Goal: Task Accomplishment & Management: Complete application form

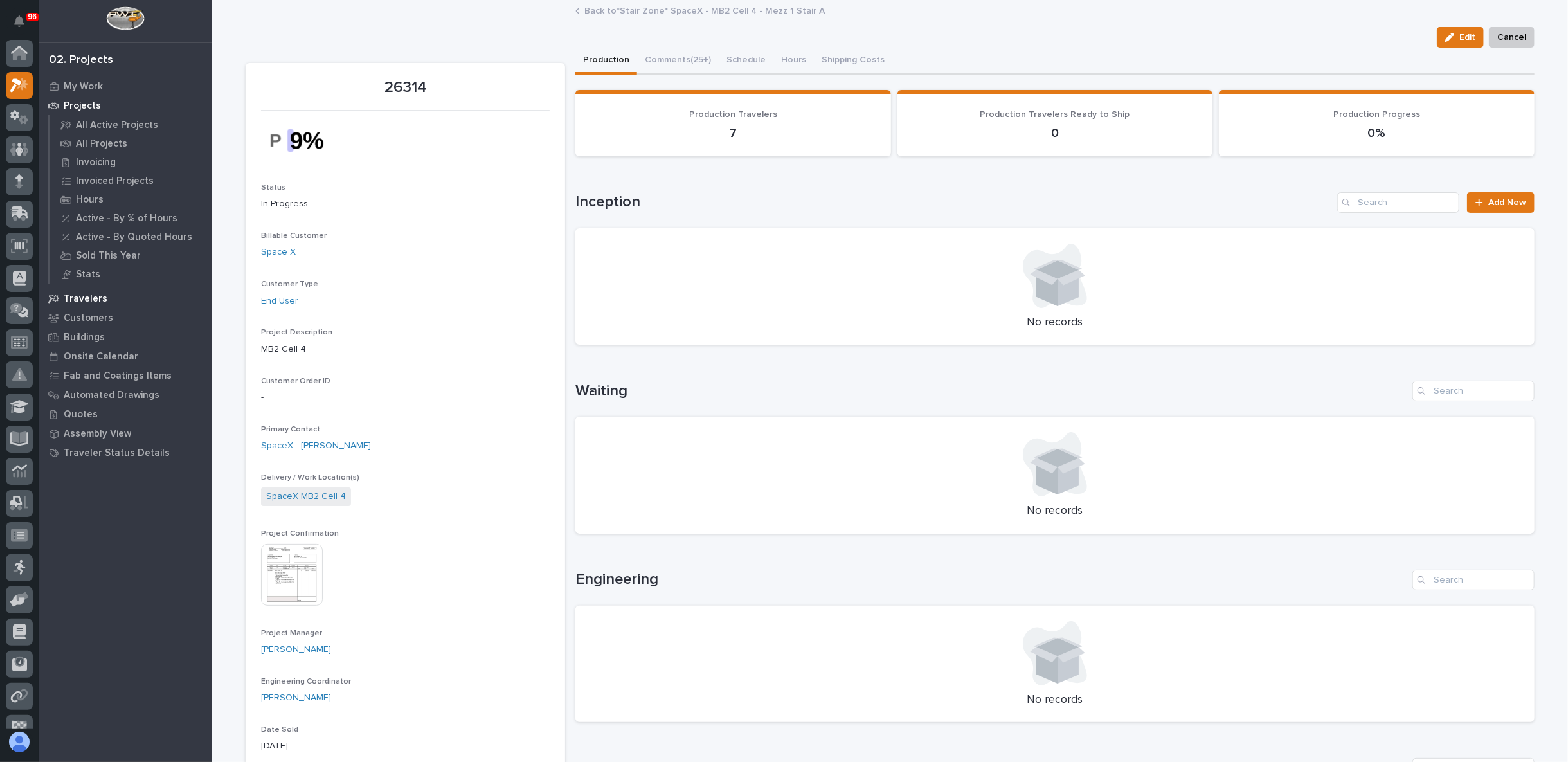
scroll to position [32, 0]
click at [19, 142] on icon at bounding box center [19, 146] width 8 height 7
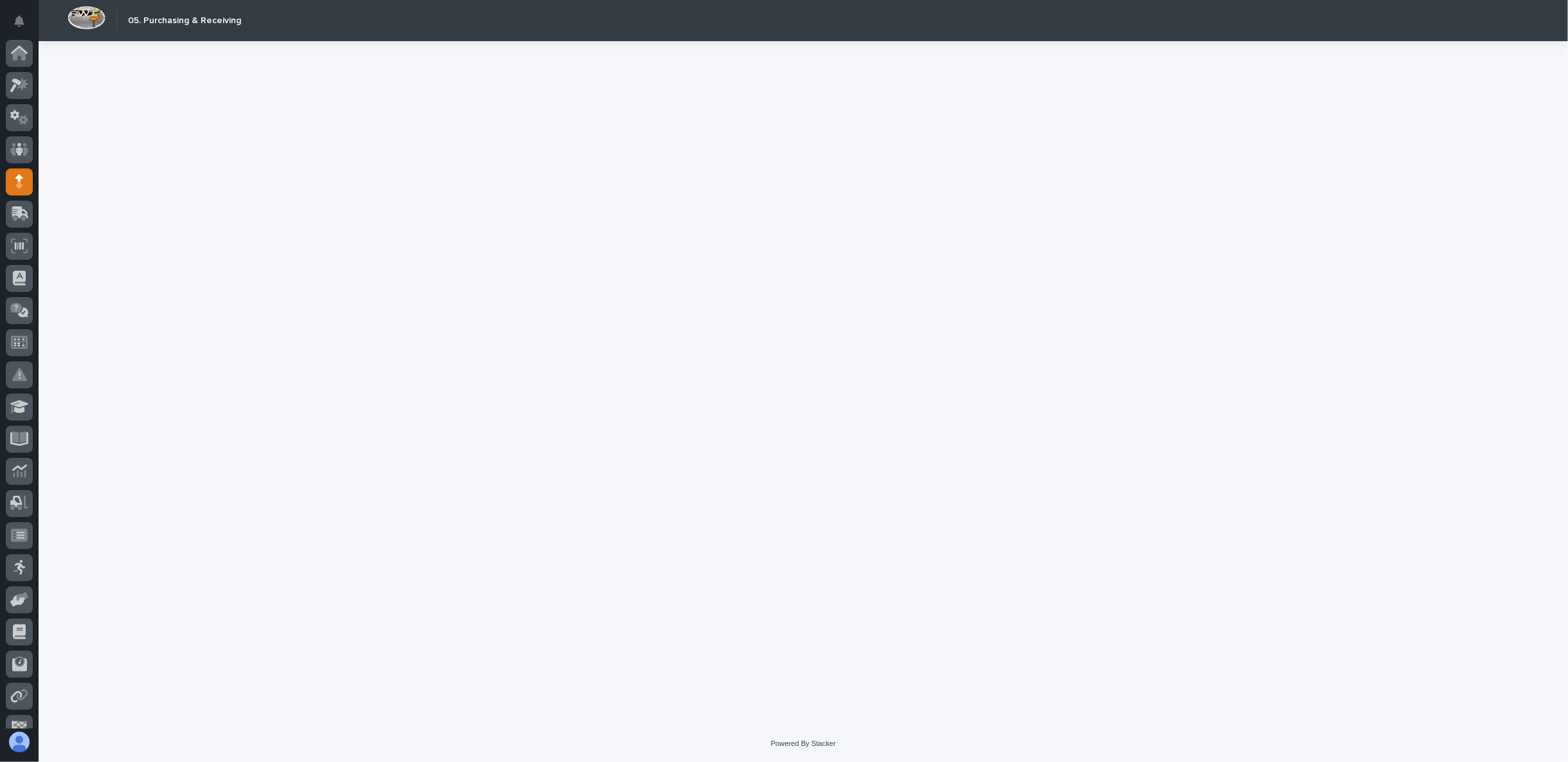
scroll to position [50, 0]
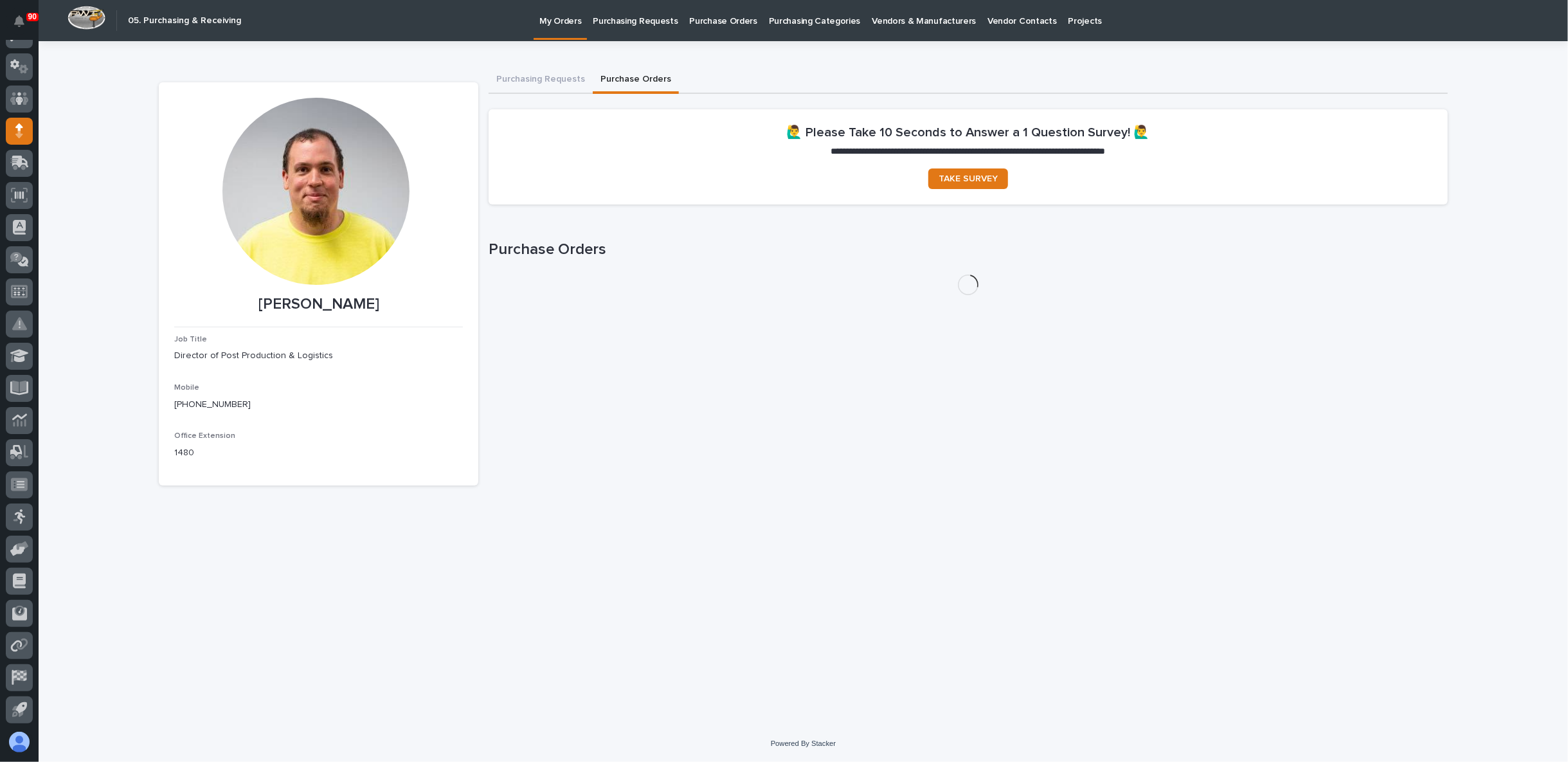
click at [617, 79] on button "Purchase Orders" at bounding box center [635, 80] width 86 height 27
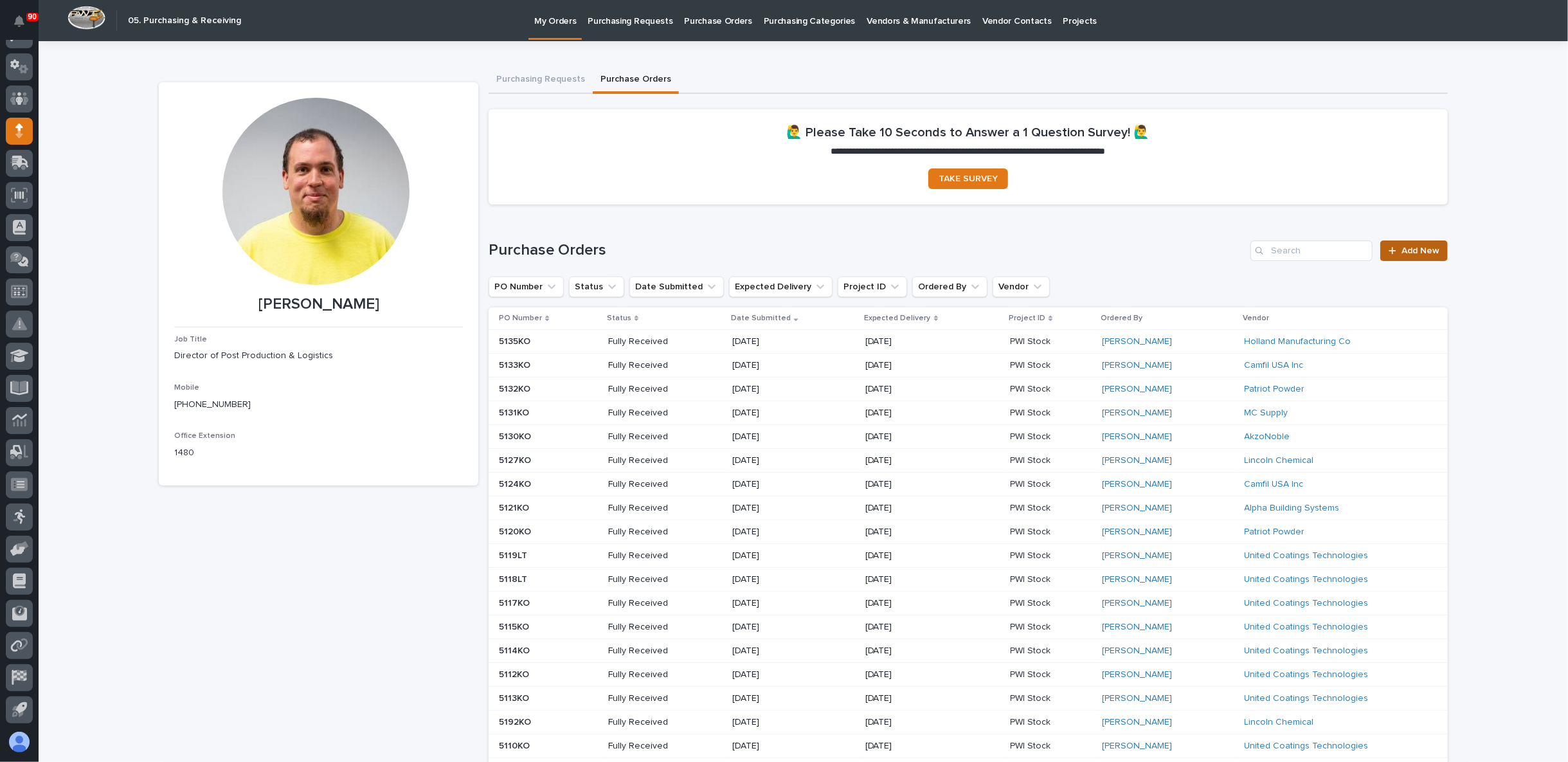
click at [1401, 250] on span "Add New" at bounding box center [1420, 251] width 38 height 9
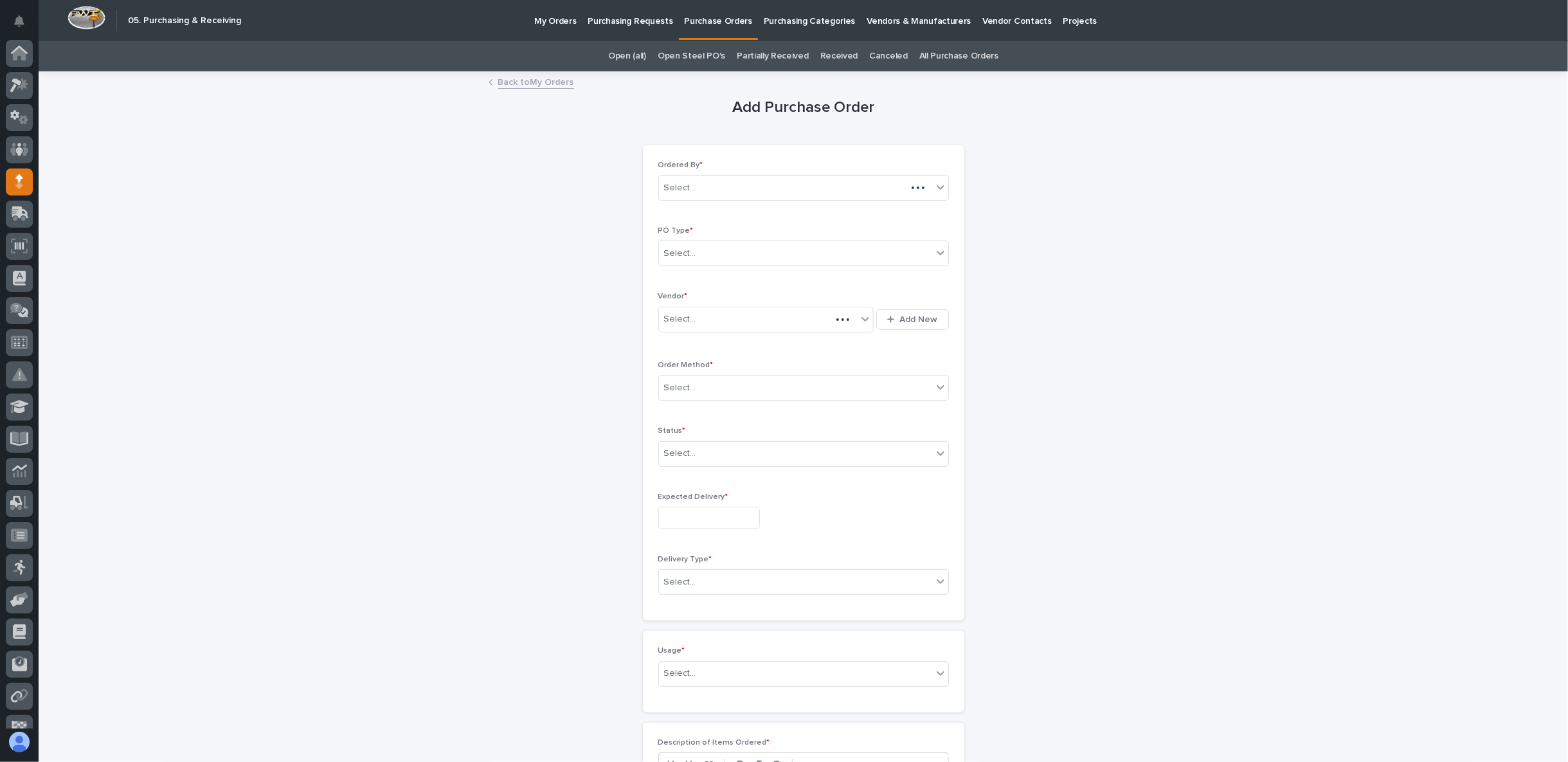
scroll to position [50, 0]
click at [755, 262] on div "Select..." at bounding box center [803, 253] width 291 height 26
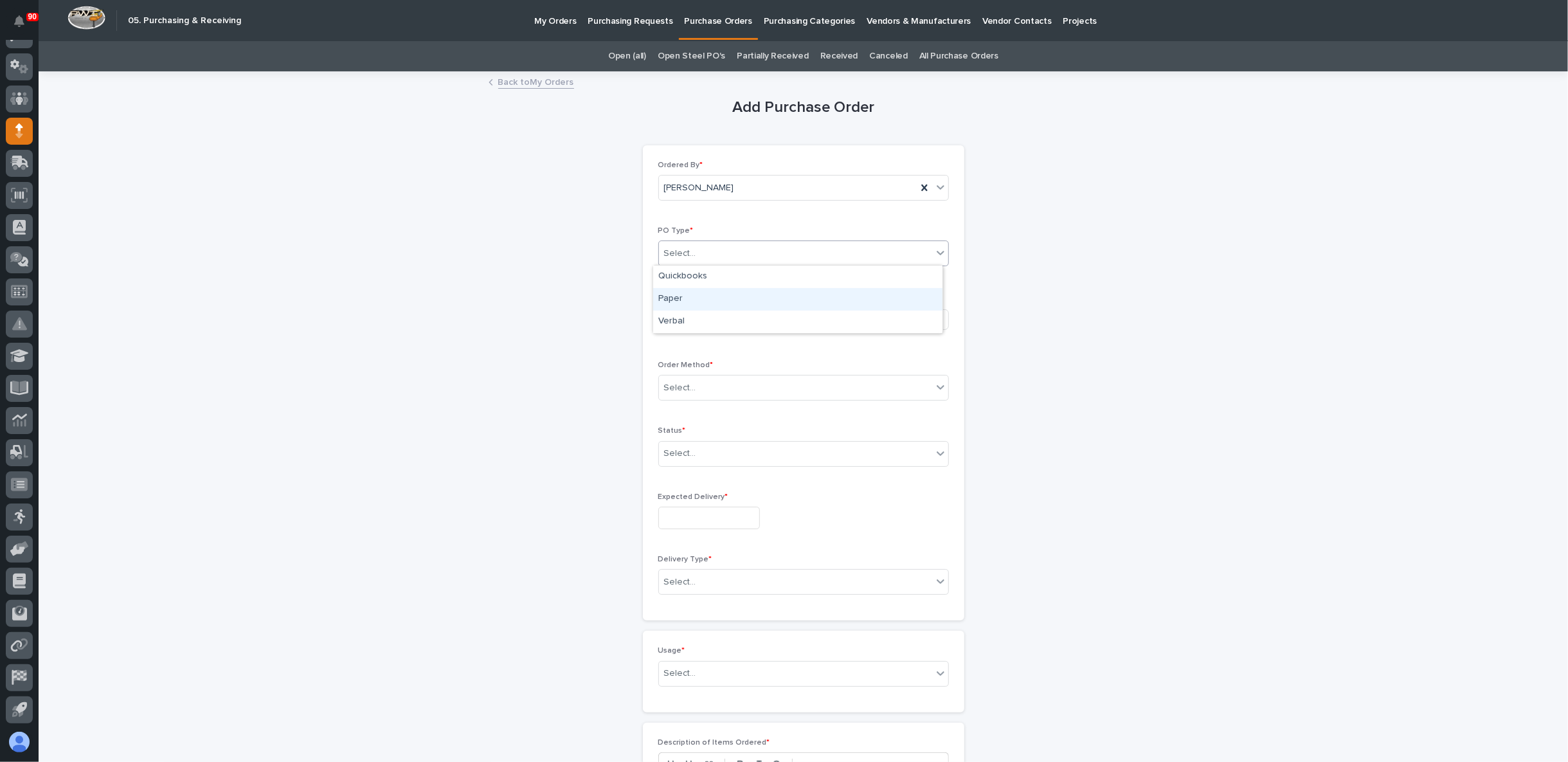
click at [725, 306] on div "Paper" at bounding box center [797, 299] width 289 height 23
click at [720, 318] on div "Select..." at bounding box center [758, 319] width 199 height 21
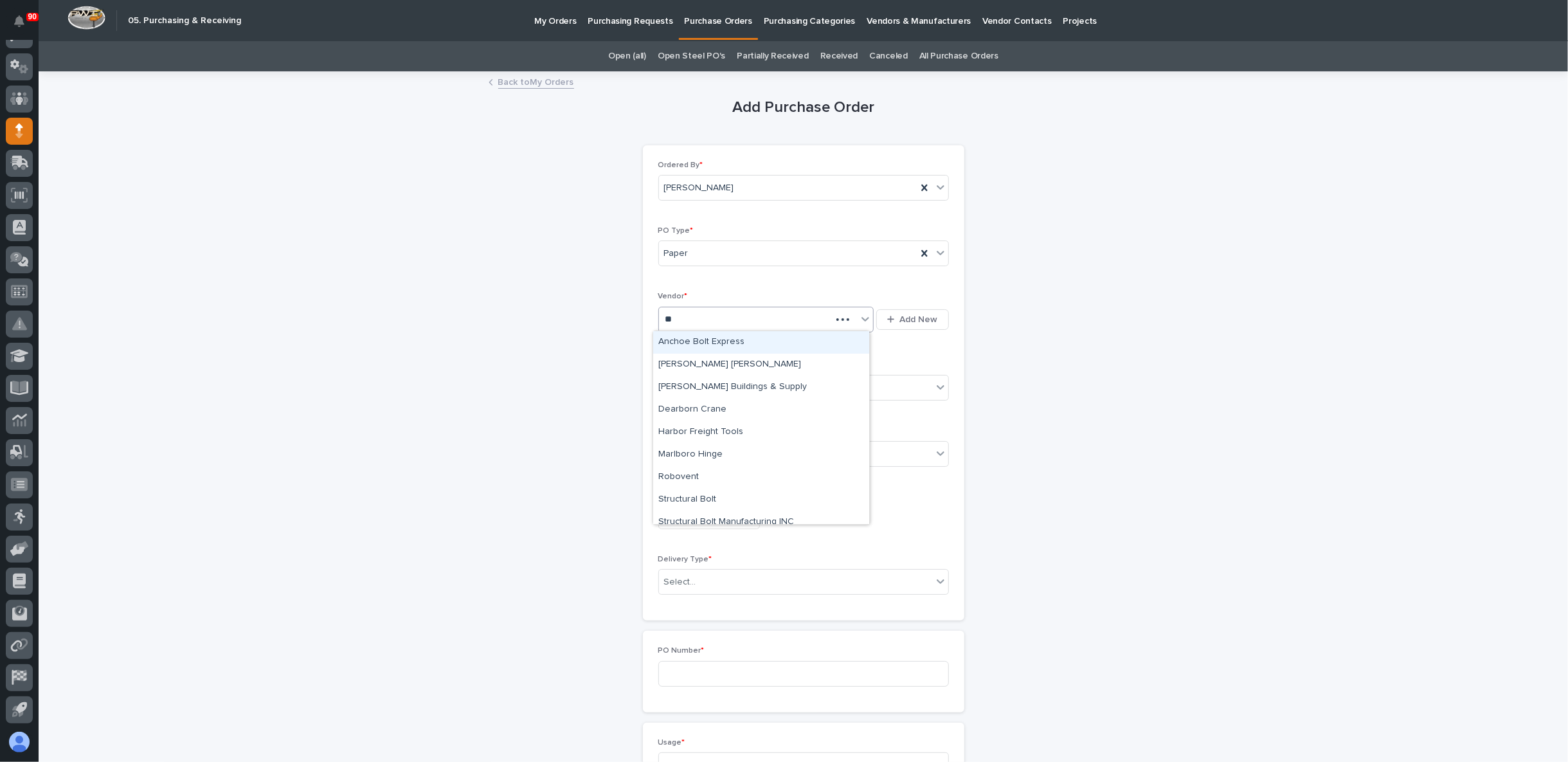
type input "***"
click at [727, 342] on div "[PERSON_NAME] Buildings & Supply" at bounding box center [761, 342] width 216 height 23
drag, startPoint x: 745, startPoint y: 385, endPoint x: 752, endPoint y: 383, distance: 7.3
click at [746, 383] on div "Select..." at bounding box center [795, 388] width 273 height 21
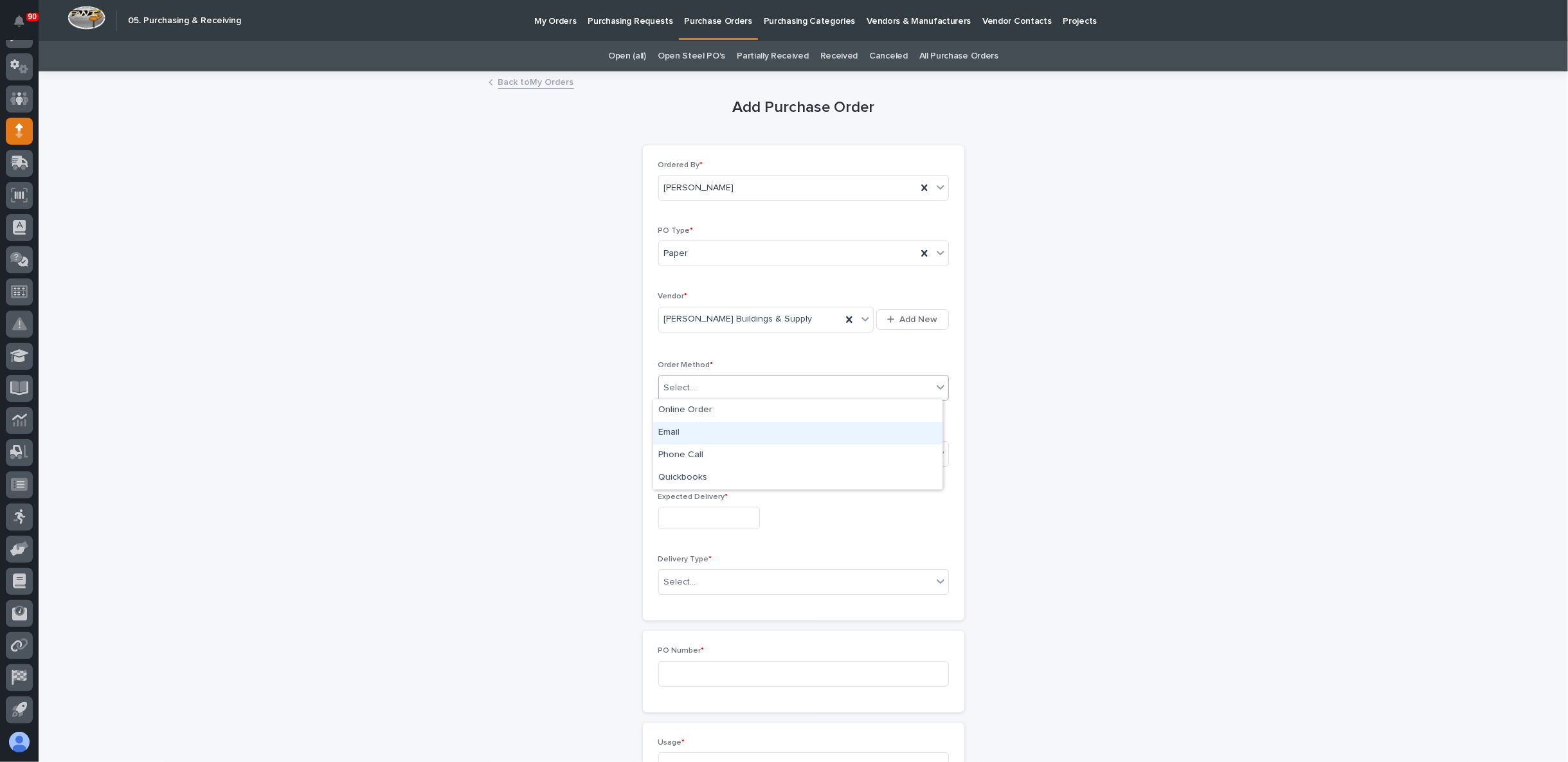
click at [731, 436] on div "Email" at bounding box center [797, 433] width 289 height 23
click at [722, 451] on div "Select..." at bounding box center [795, 453] width 273 height 21
click at [736, 500] on div "Submitted" at bounding box center [797, 498] width 289 height 23
click at [722, 510] on input "text" at bounding box center [709, 518] width 102 height 23
click at [754, 311] on button "Next Month" at bounding box center [761, 316] width 21 height 21
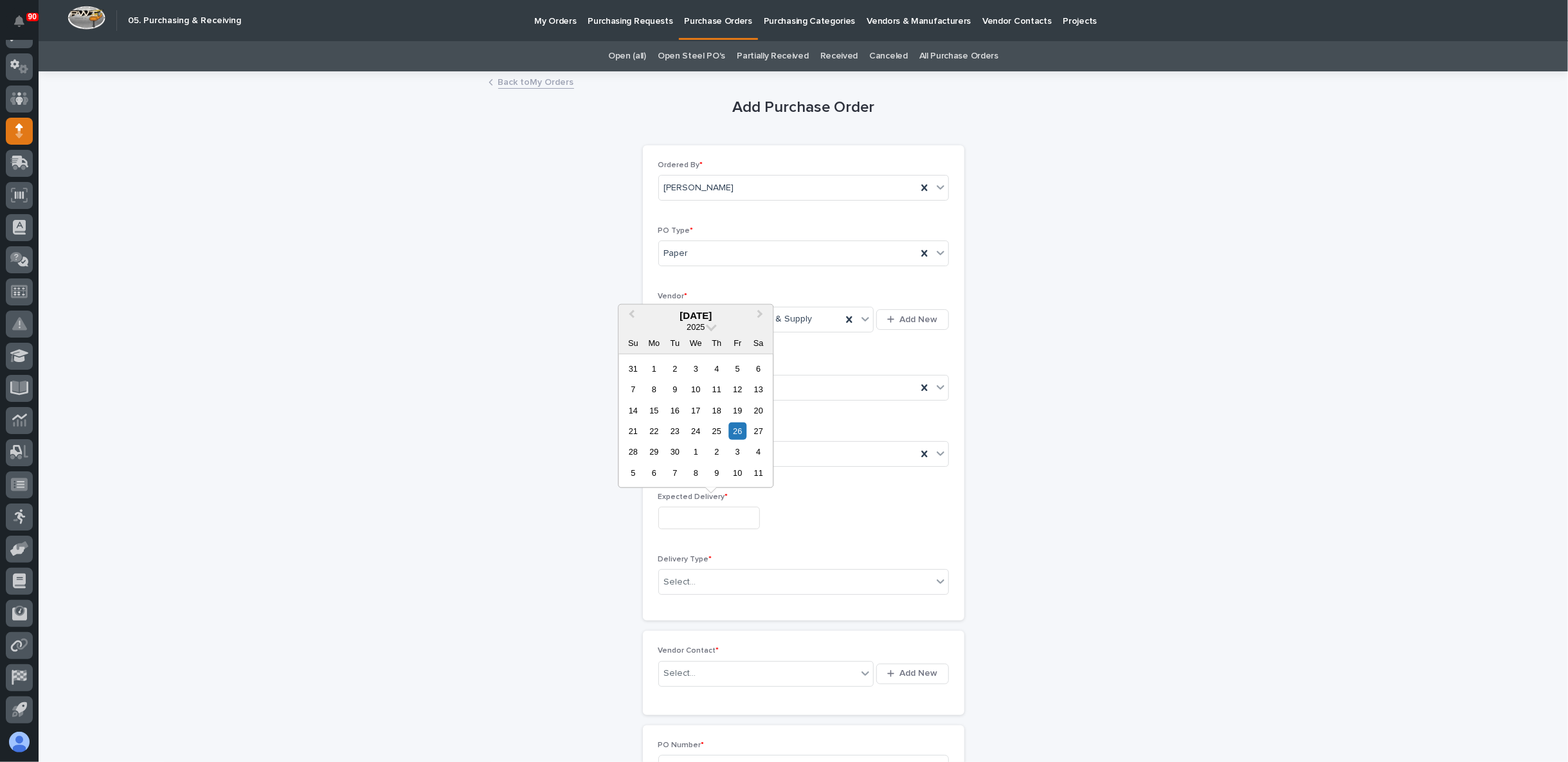
click at [741, 471] on div "10" at bounding box center [737, 473] width 17 height 17
type input "**********"
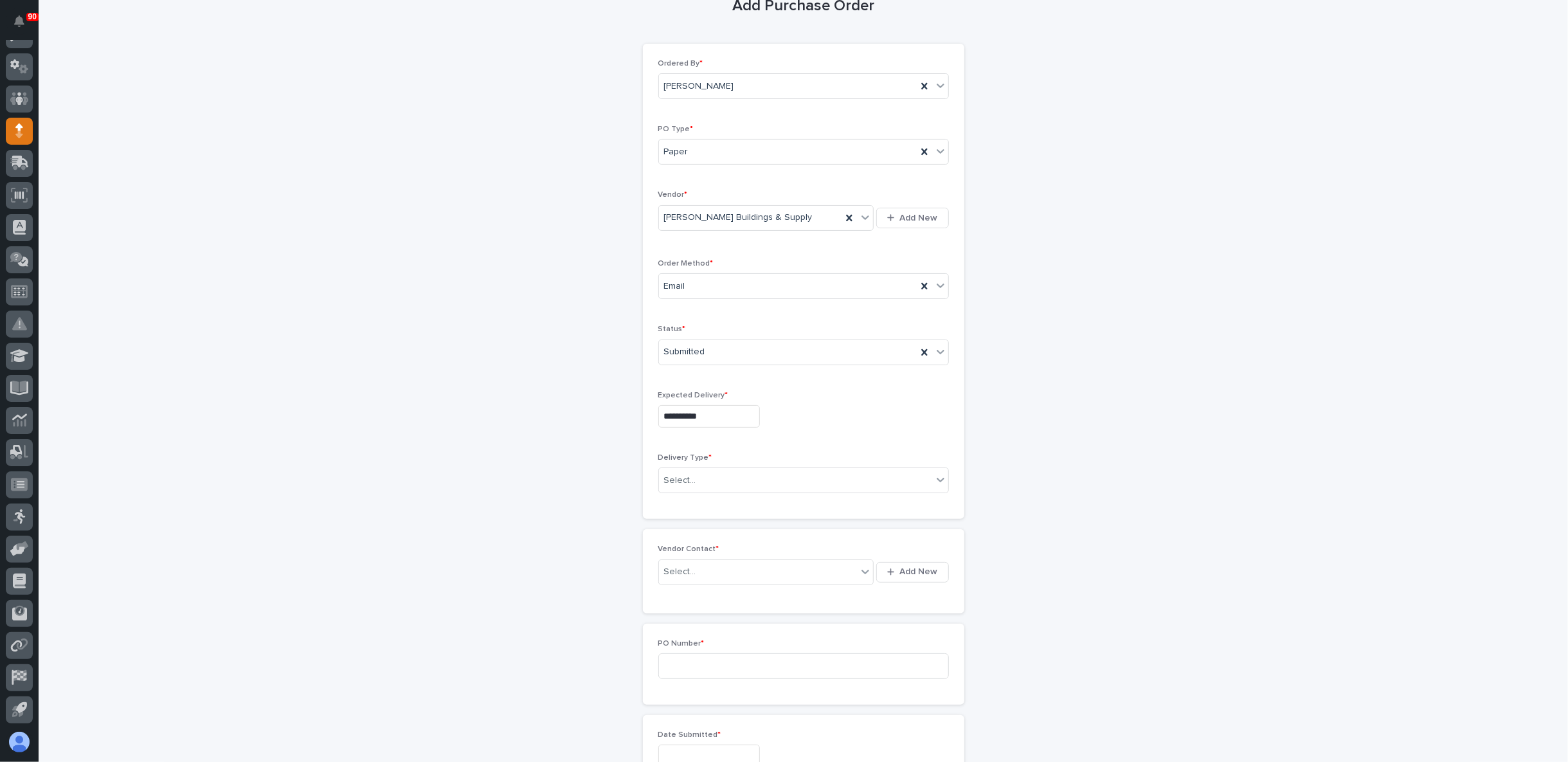
scroll to position [142, 0]
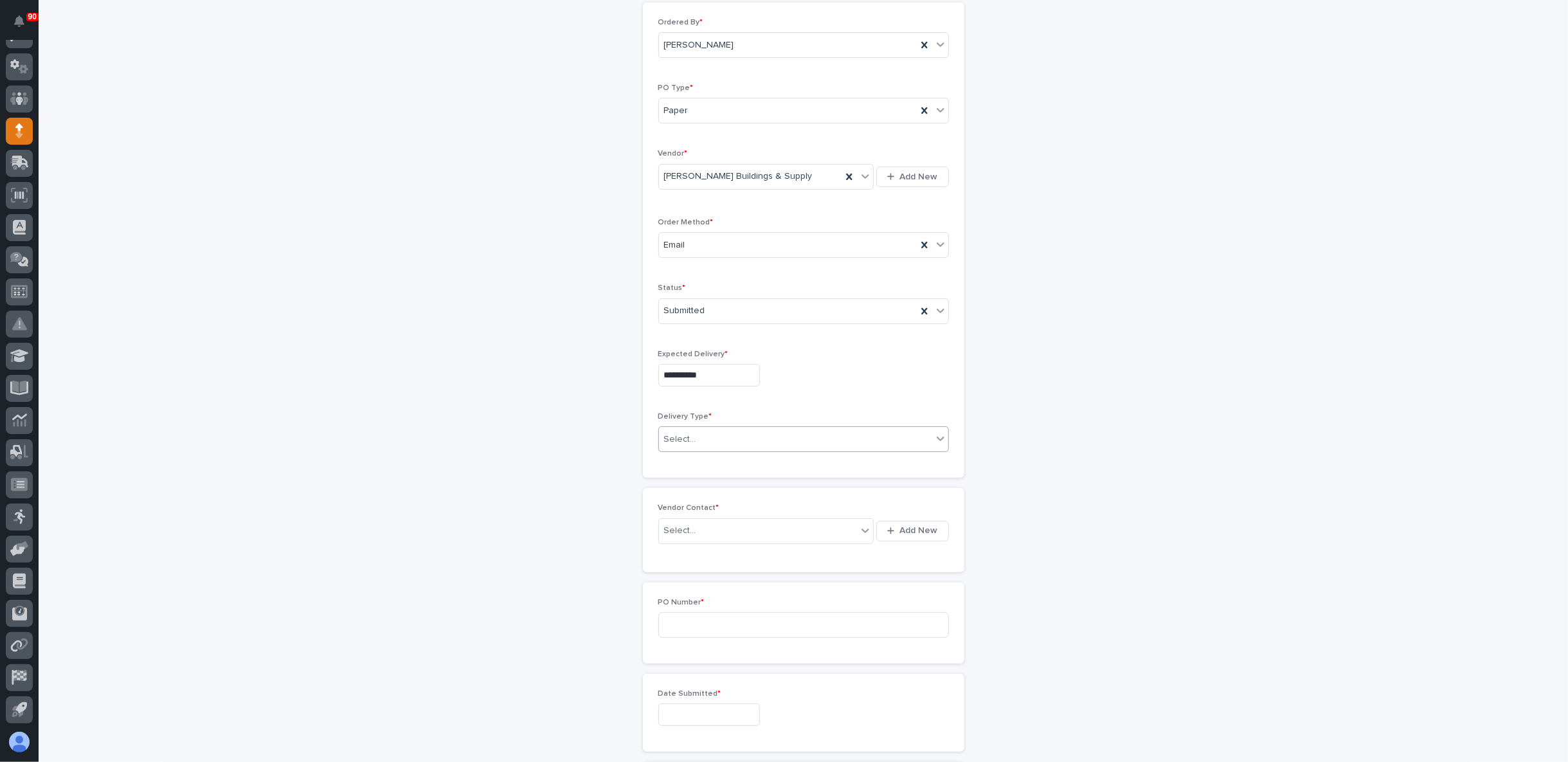
click at [705, 434] on div "Select..." at bounding box center [795, 439] width 273 height 21
click at [694, 484] on div "PWI Pickup" at bounding box center [797, 482] width 289 height 23
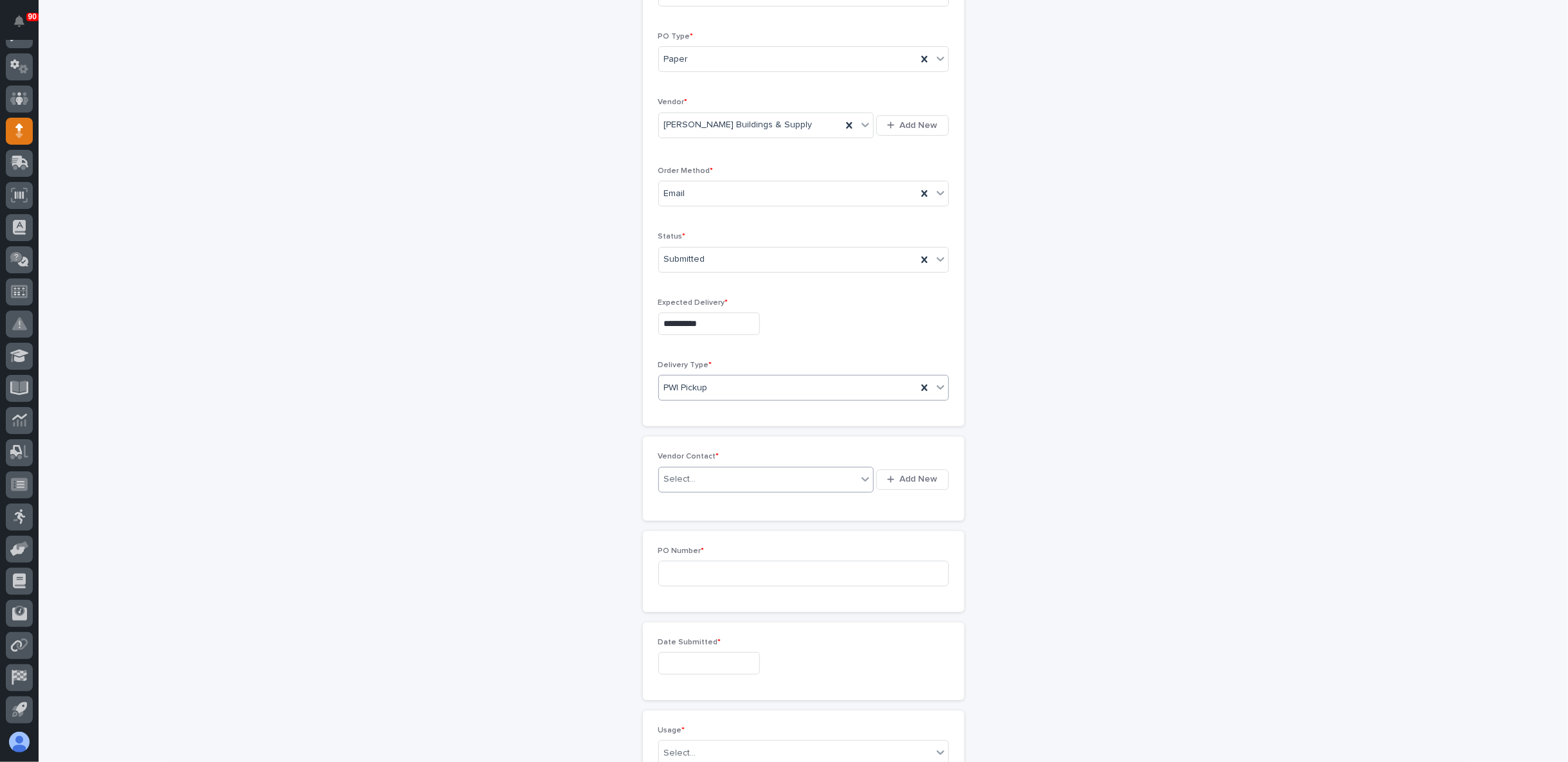
scroll to position [214, 0]
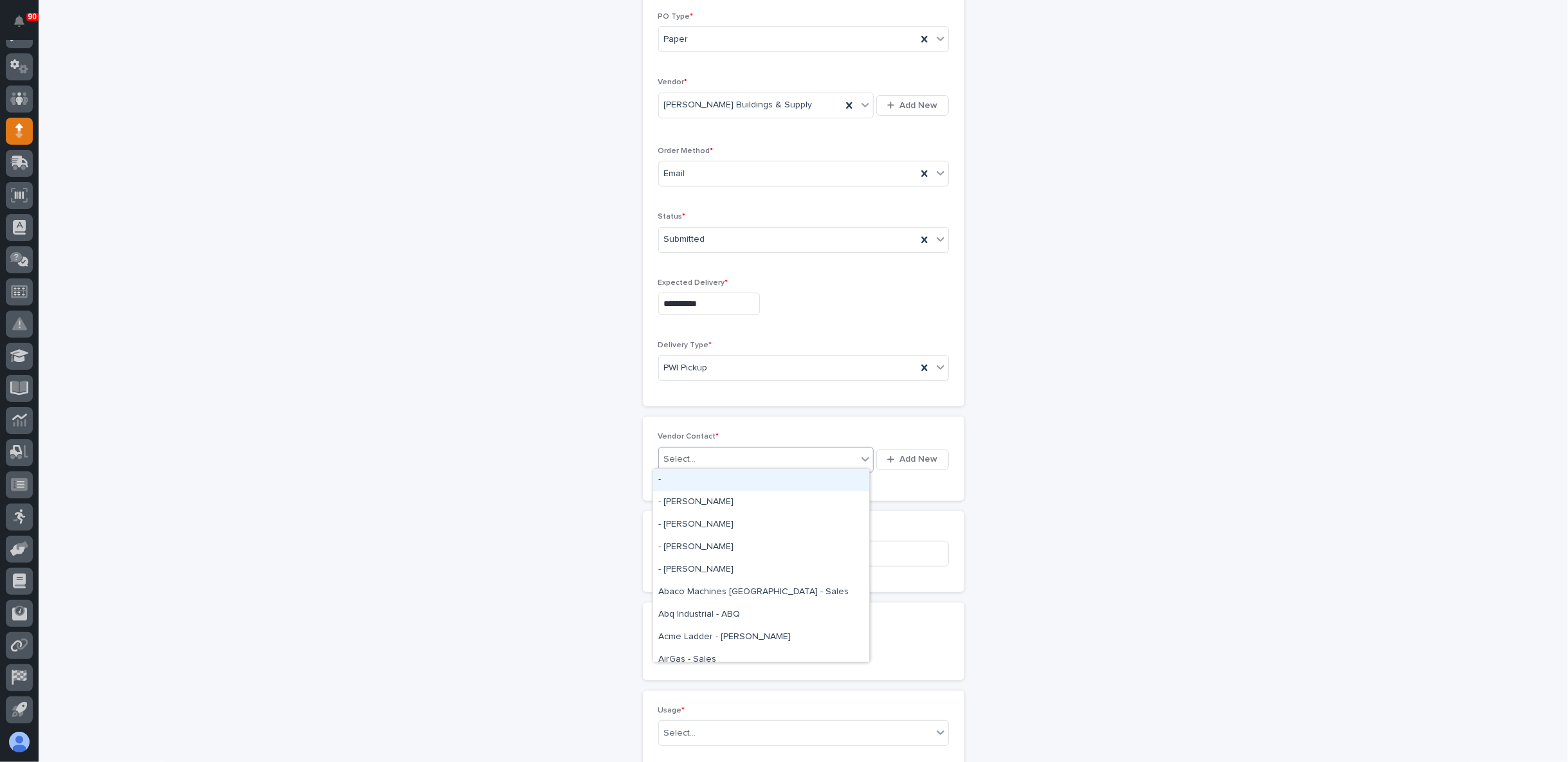
click at [703, 456] on div "Select..." at bounding box center [758, 459] width 199 height 21
type input "****"
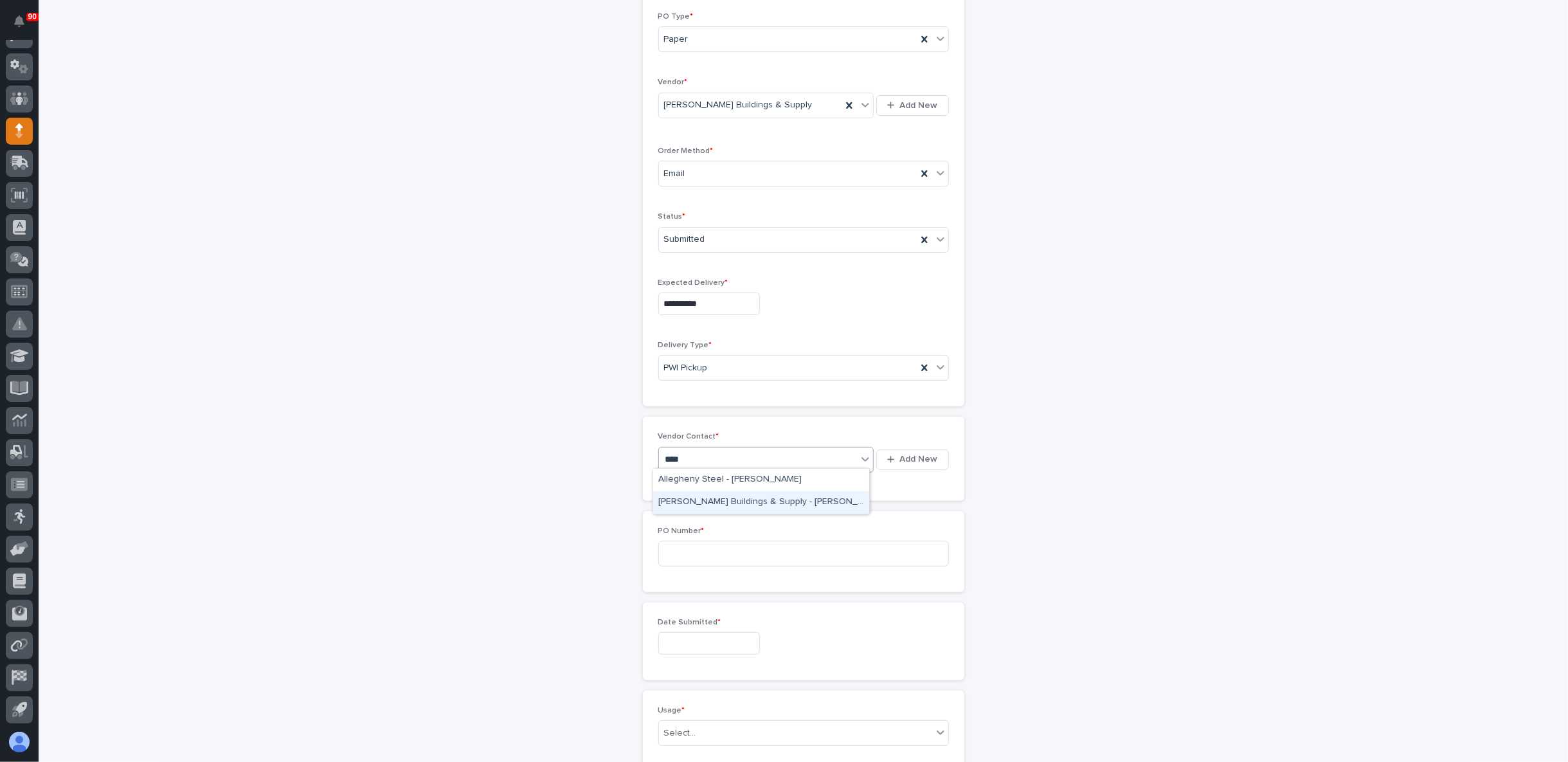
click at [744, 500] on div "[PERSON_NAME] Buildings & Supply - [PERSON_NAME]" at bounding box center [761, 502] width 216 height 23
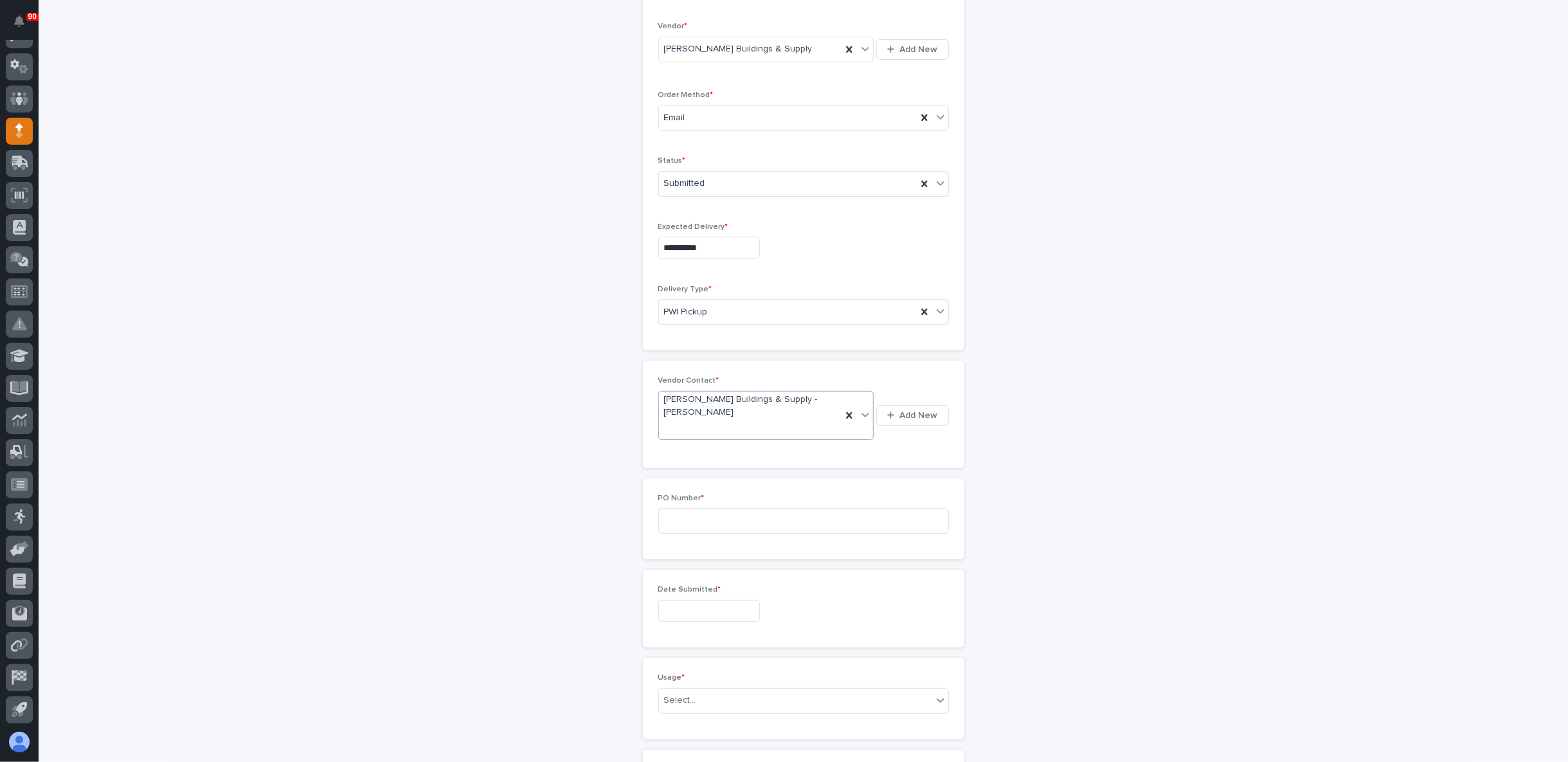
scroll to position [297, 0]
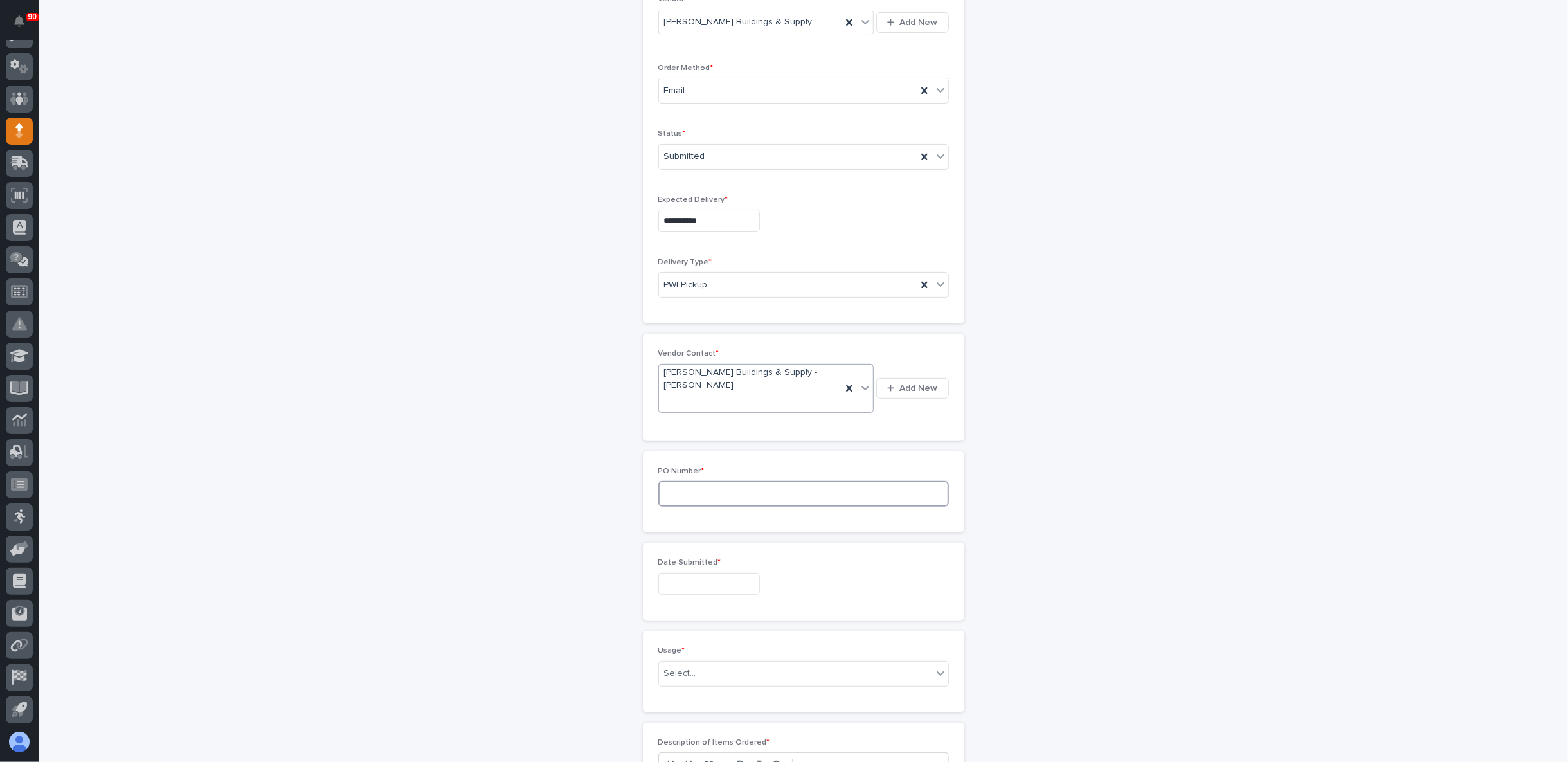
click at [719, 489] on input at bounding box center [803, 494] width 291 height 26
type input "5148KO"
click at [702, 581] on input "text" at bounding box center [709, 584] width 102 height 23
click at [679, 516] on div "26" at bounding box center [674, 516] width 17 height 17
type input "**********"
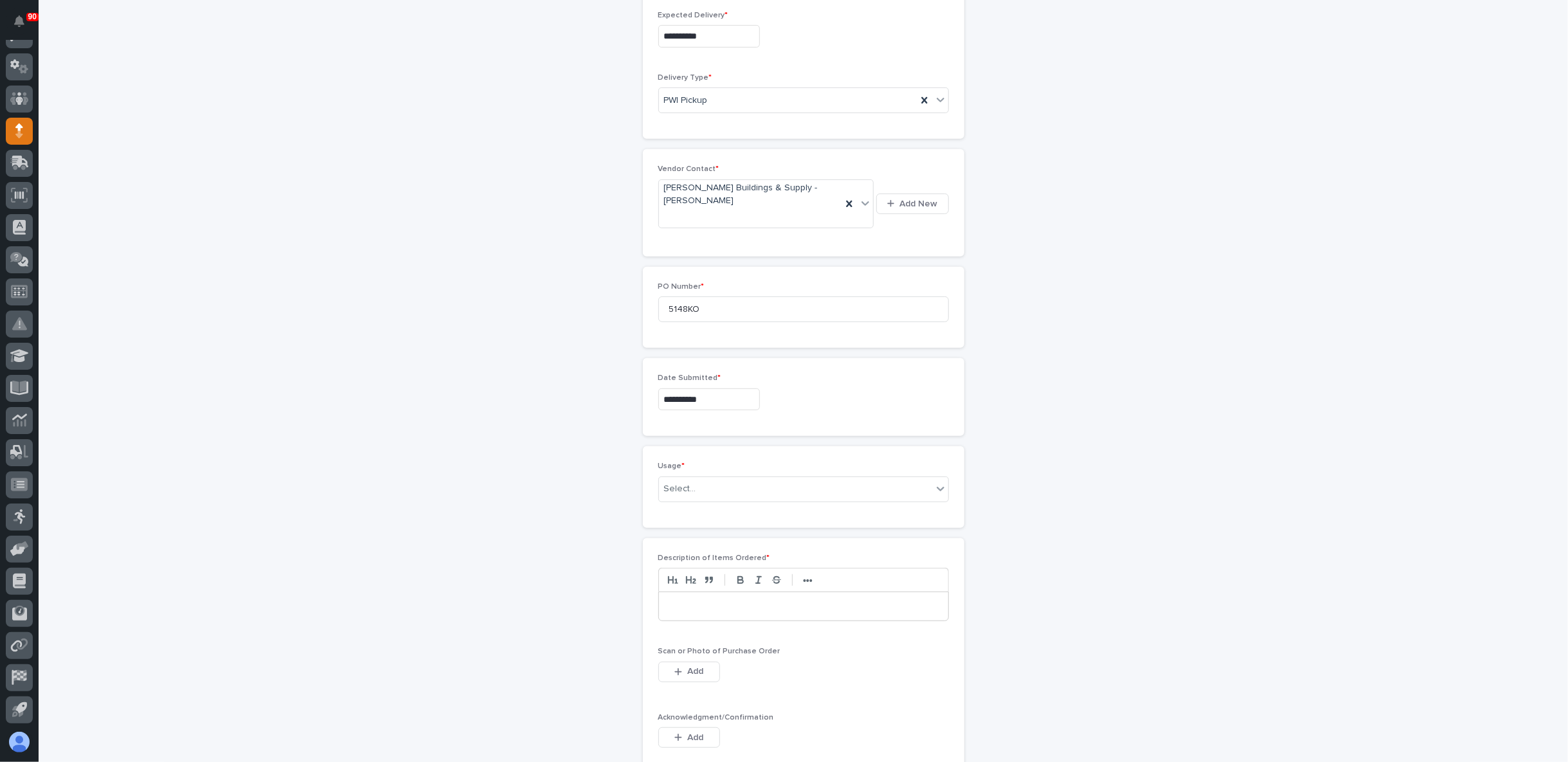
scroll to position [512, 0]
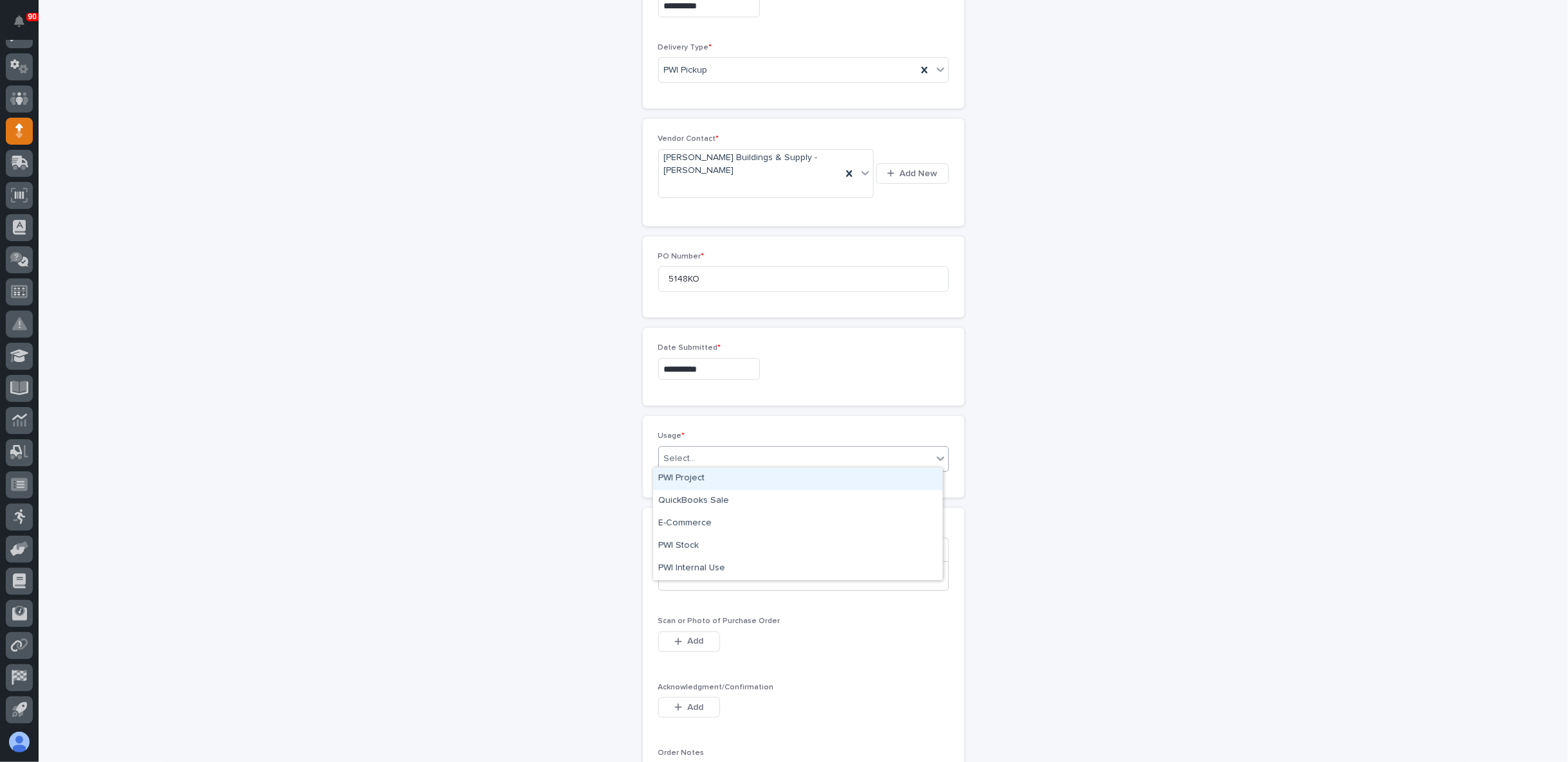
click at [715, 453] on div "Select..." at bounding box center [795, 458] width 273 height 21
click at [709, 542] on div "PWI Stock" at bounding box center [797, 546] width 289 height 23
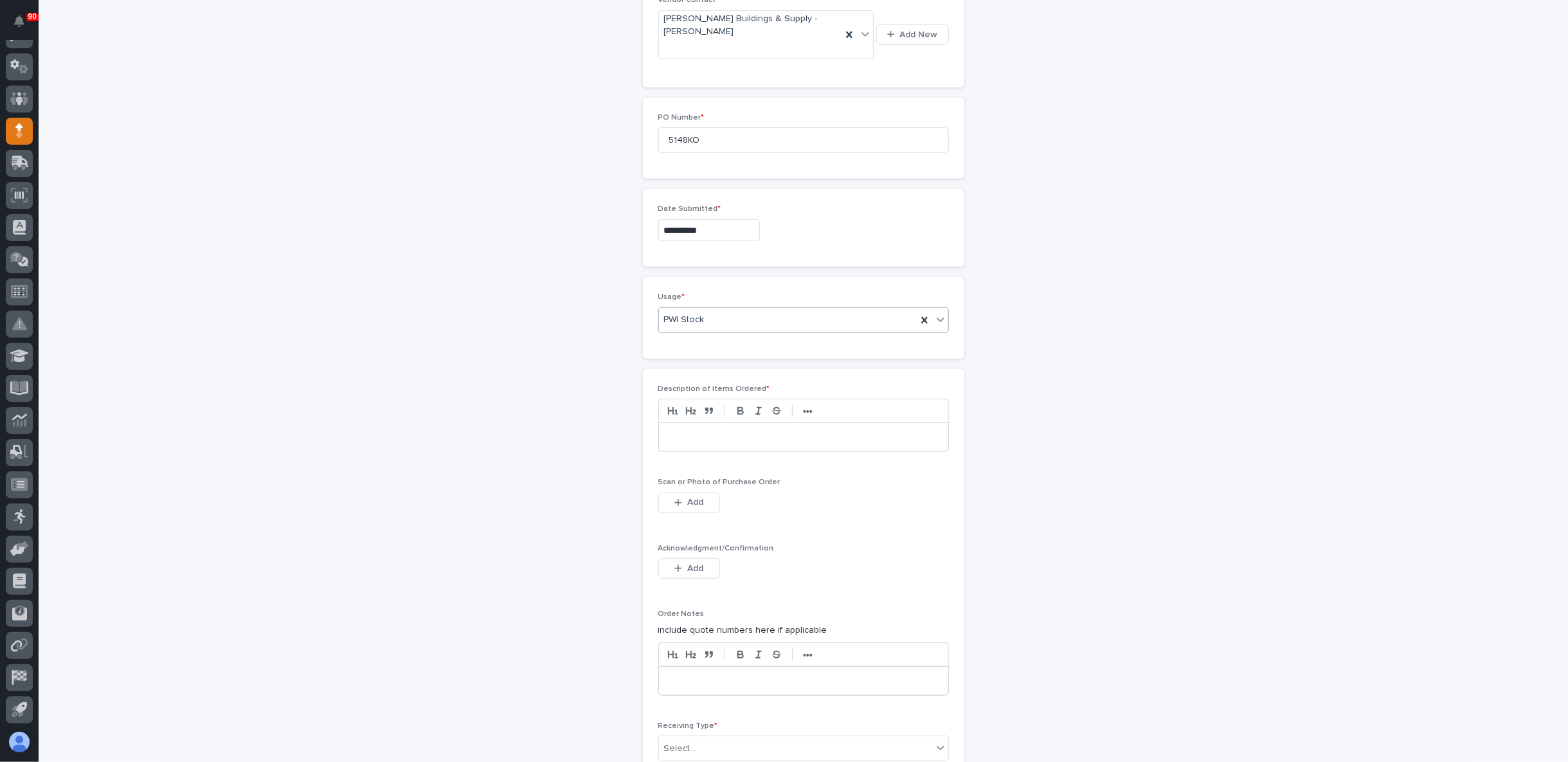
scroll to position [655, 0]
click at [688, 437] on div at bounding box center [803, 434] width 289 height 28
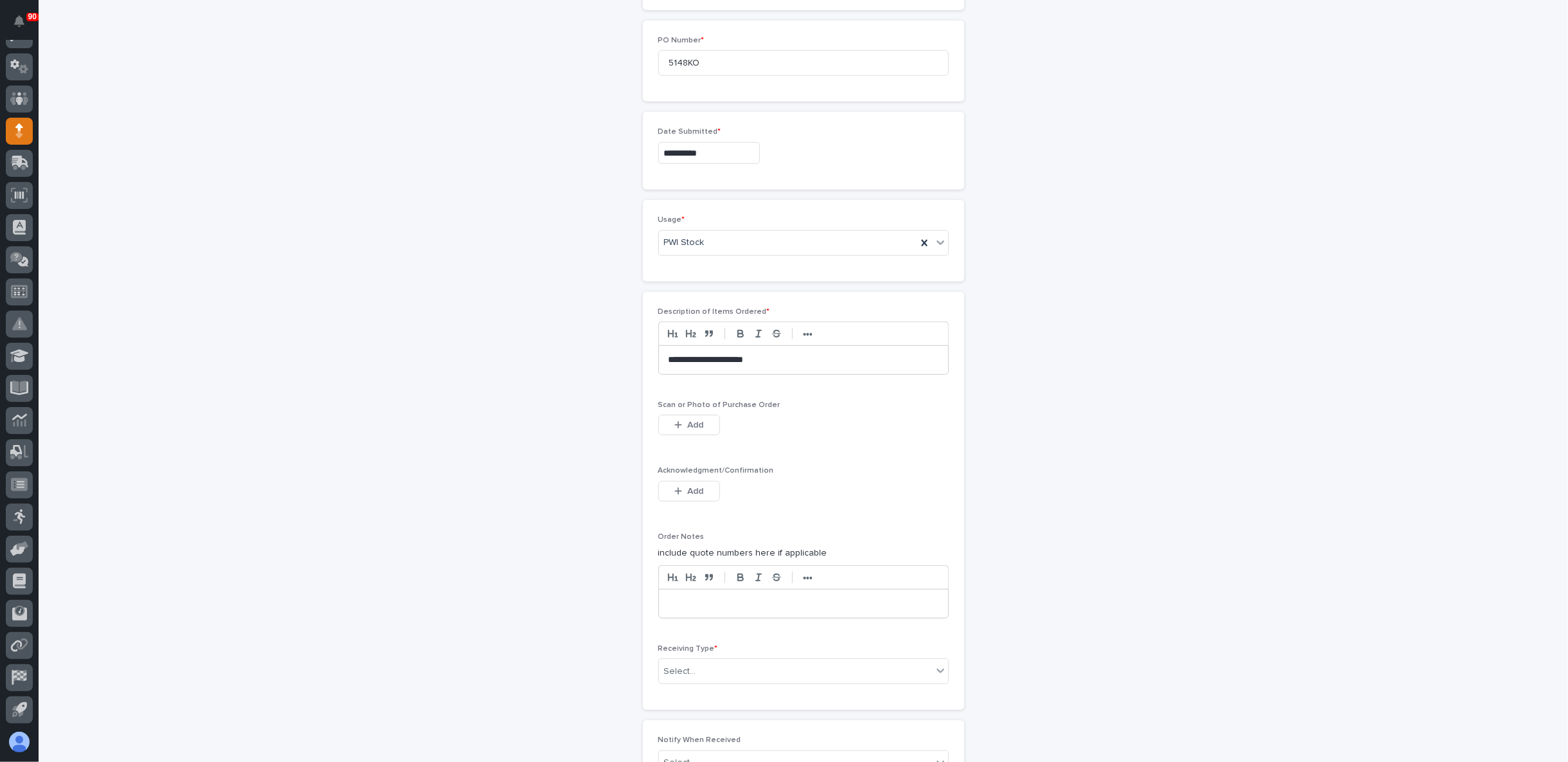
scroll to position [869, 0]
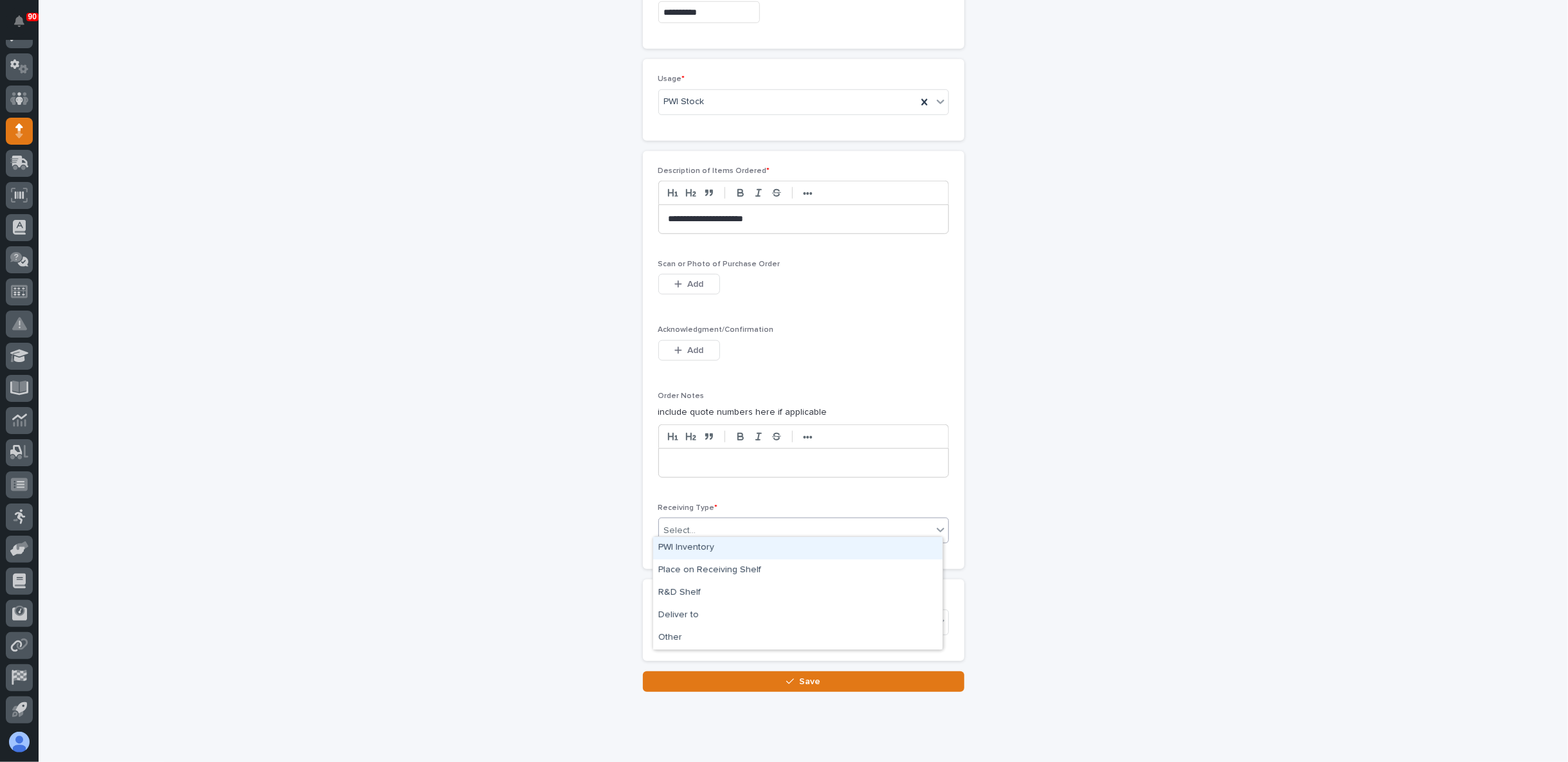
drag, startPoint x: 733, startPoint y: 534, endPoint x: 731, endPoint y: 525, distance: 9.2
click at [732, 533] on div "Select..." at bounding box center [803, 531] width 291 height 26
click at [702, 546] on div "PWI Inventory" at bounding box center [797, 548] width 289 height 23
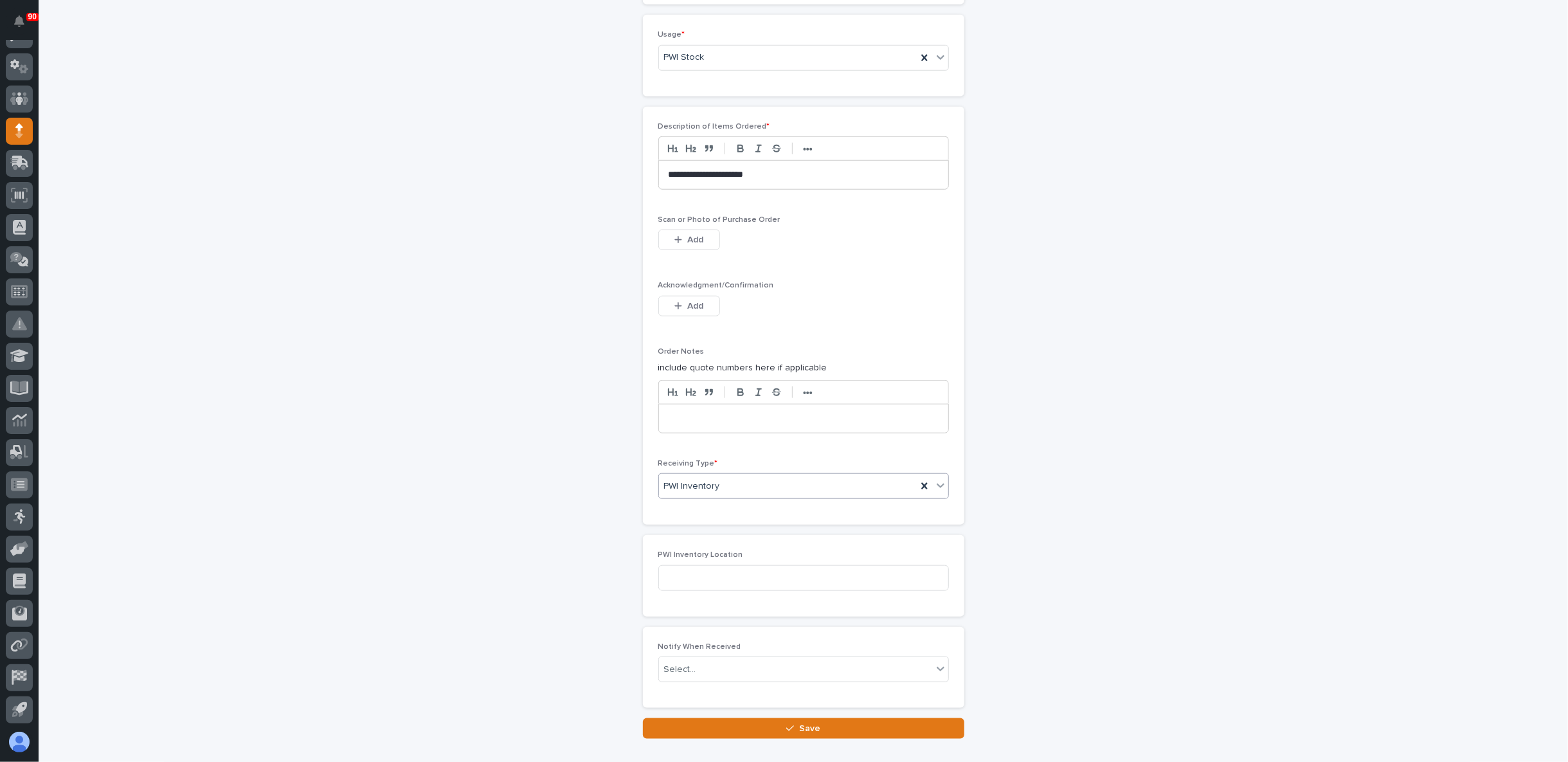
scroll to position [940, 0]
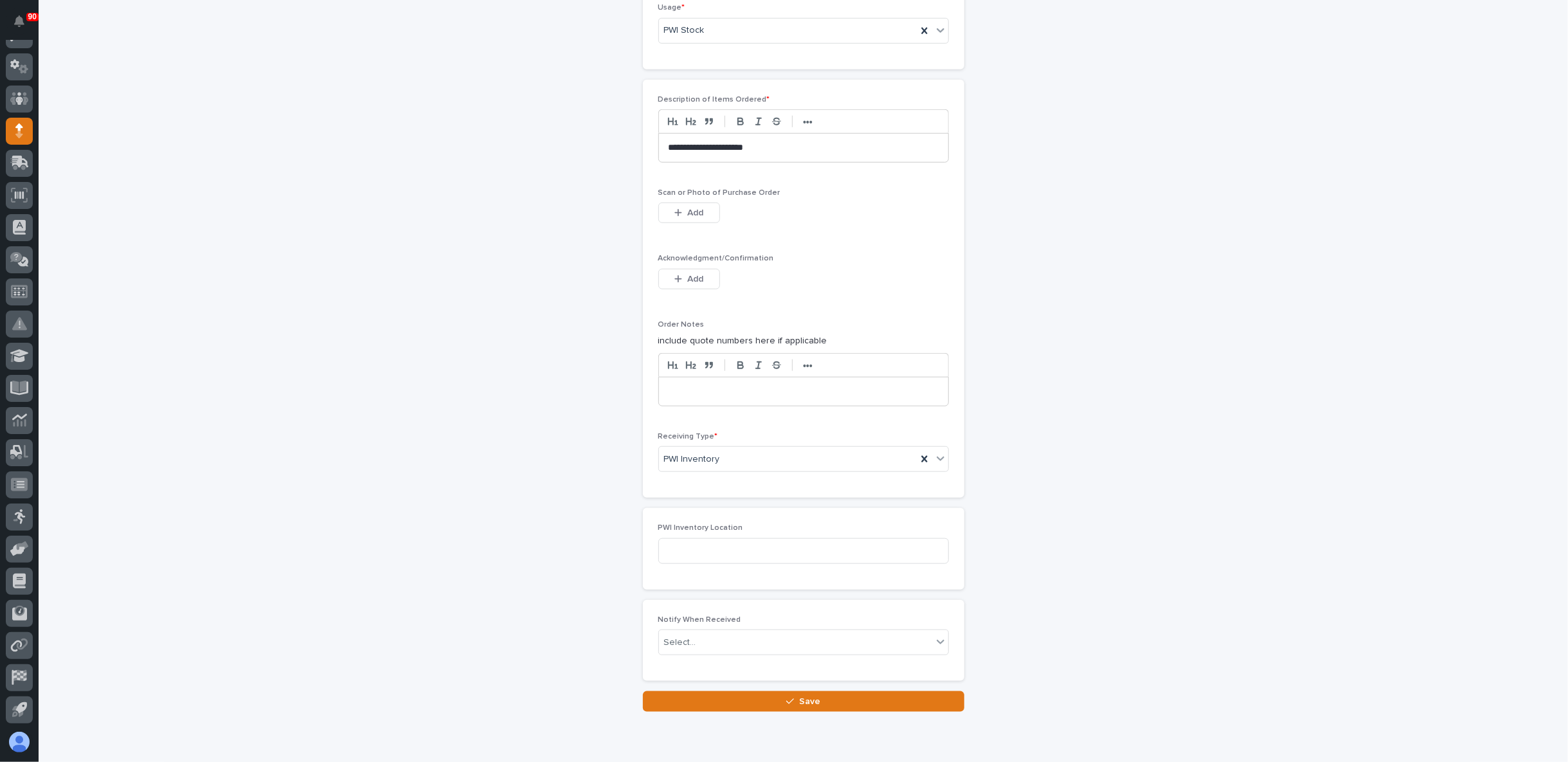
click at [744, 616] on p "Notify When Received" at bounding box center [803, 620] width 291 height 9
click at [721, 538] on input at bounding box center [803, 551] width 291 height 26
drag, startPoint x: 704, startPoint y: 540, endPoint x: 626, endPoint y: 550, distance: 78.6
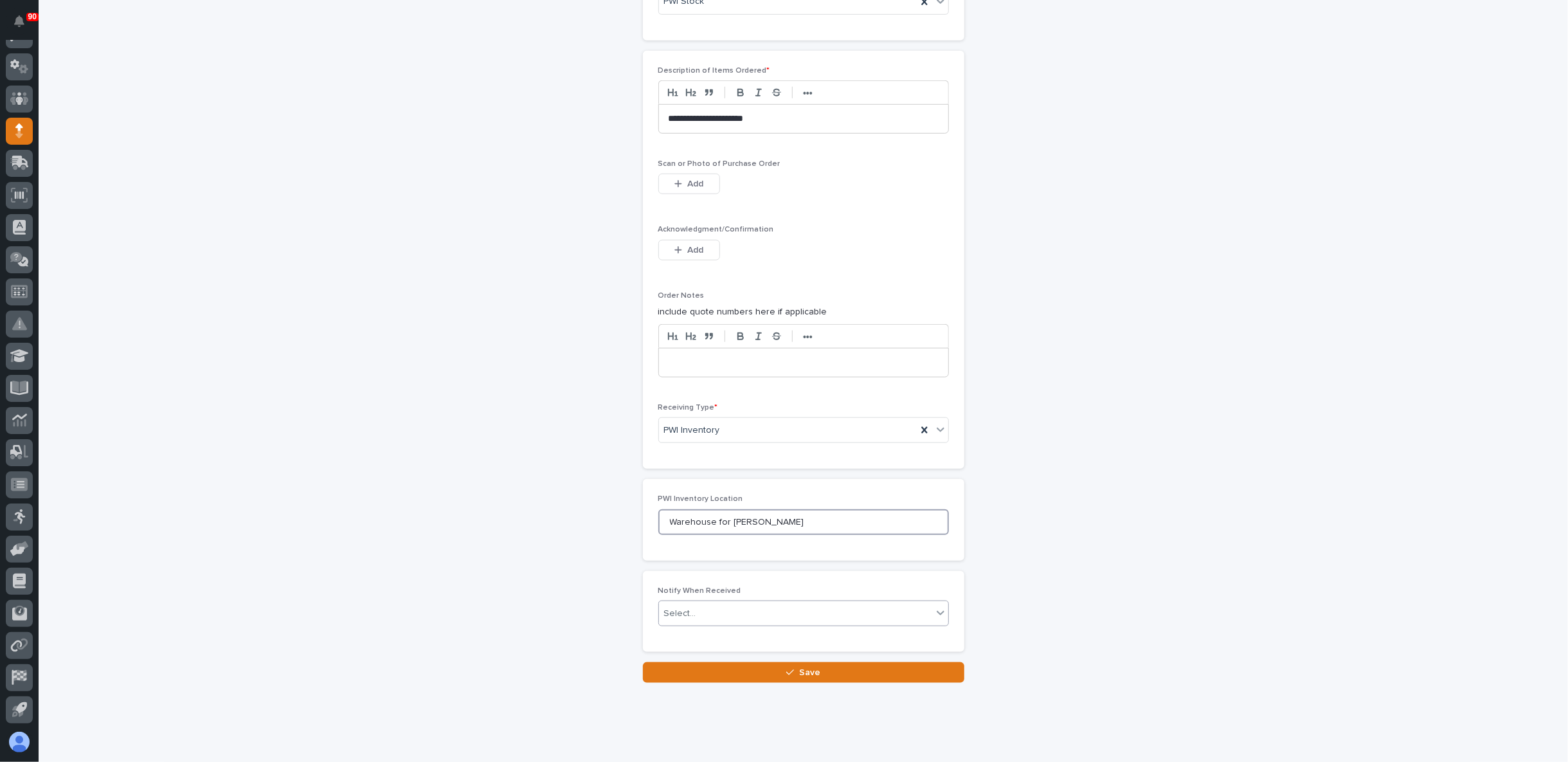
scroll to position [983, 0]
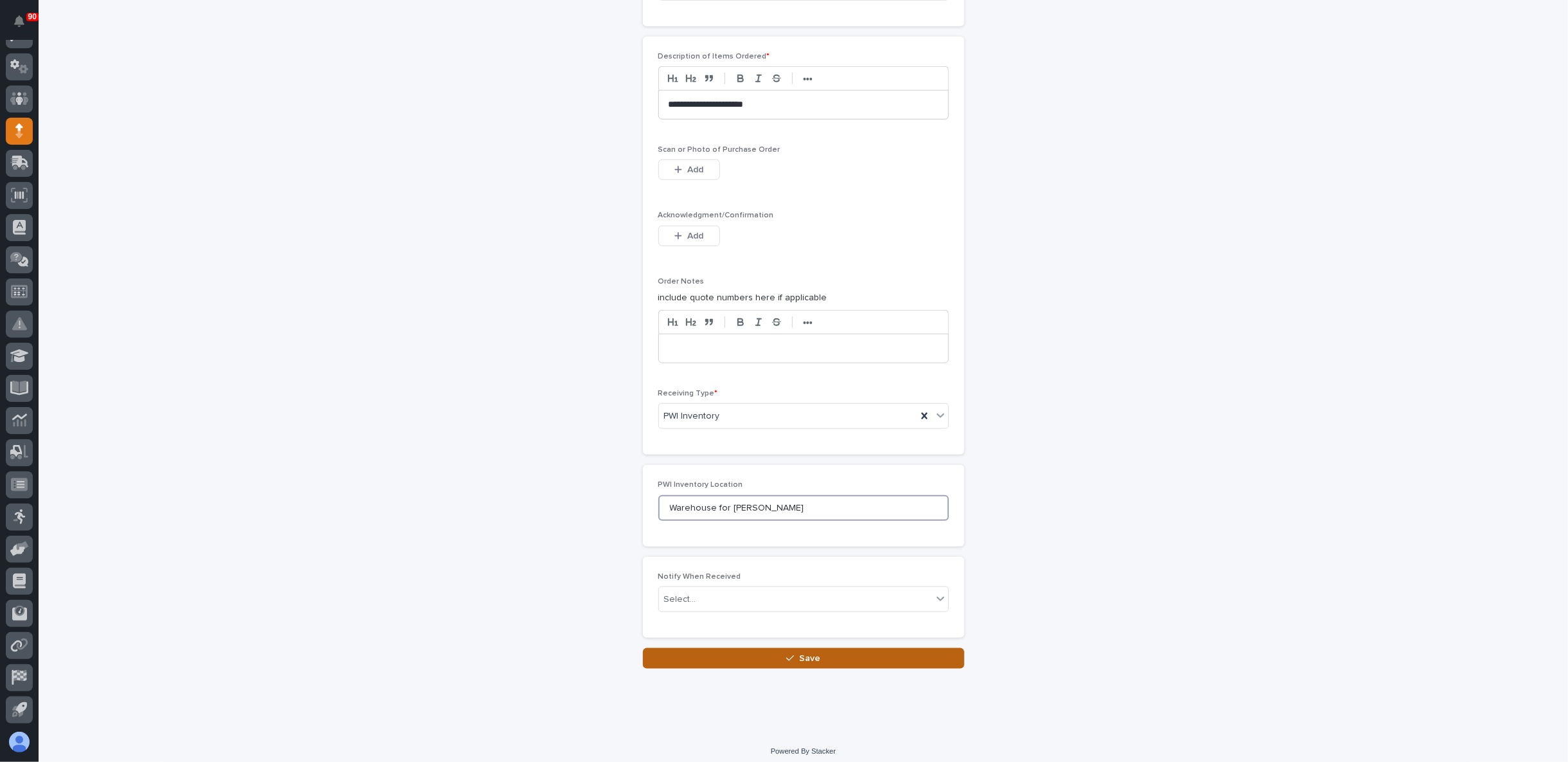
type input "Warehouse for [PERSON_NAME]"
drag, startPoint x: 777, startPoint y: 649, endPoint x: 787, endPoint y: 644, distance: 11.2
click at [777, 648] on button "Save" at bounding box center [803, 658] width 322 height 21
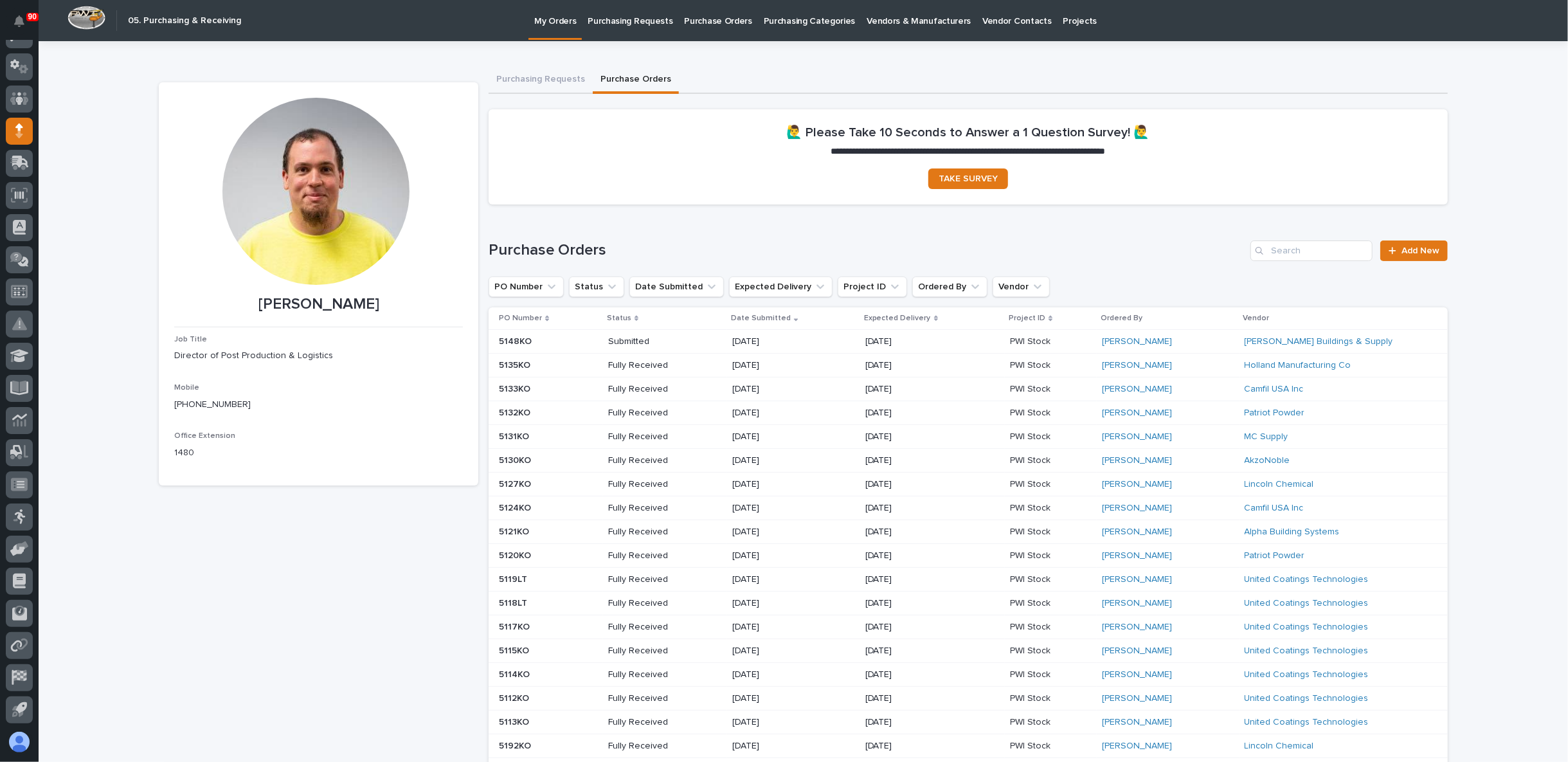
drag, startPoint x: 245, startPoint y: 639, endPoint x: 242, endPoint y: 626, distance: 13.3
click at [243, 631] on div "[PERSON_NAME] Job Title Director of Post Production & Logistics Mobile [PHONE_N…" at bounding box center [318, 585] width 320 height 1006
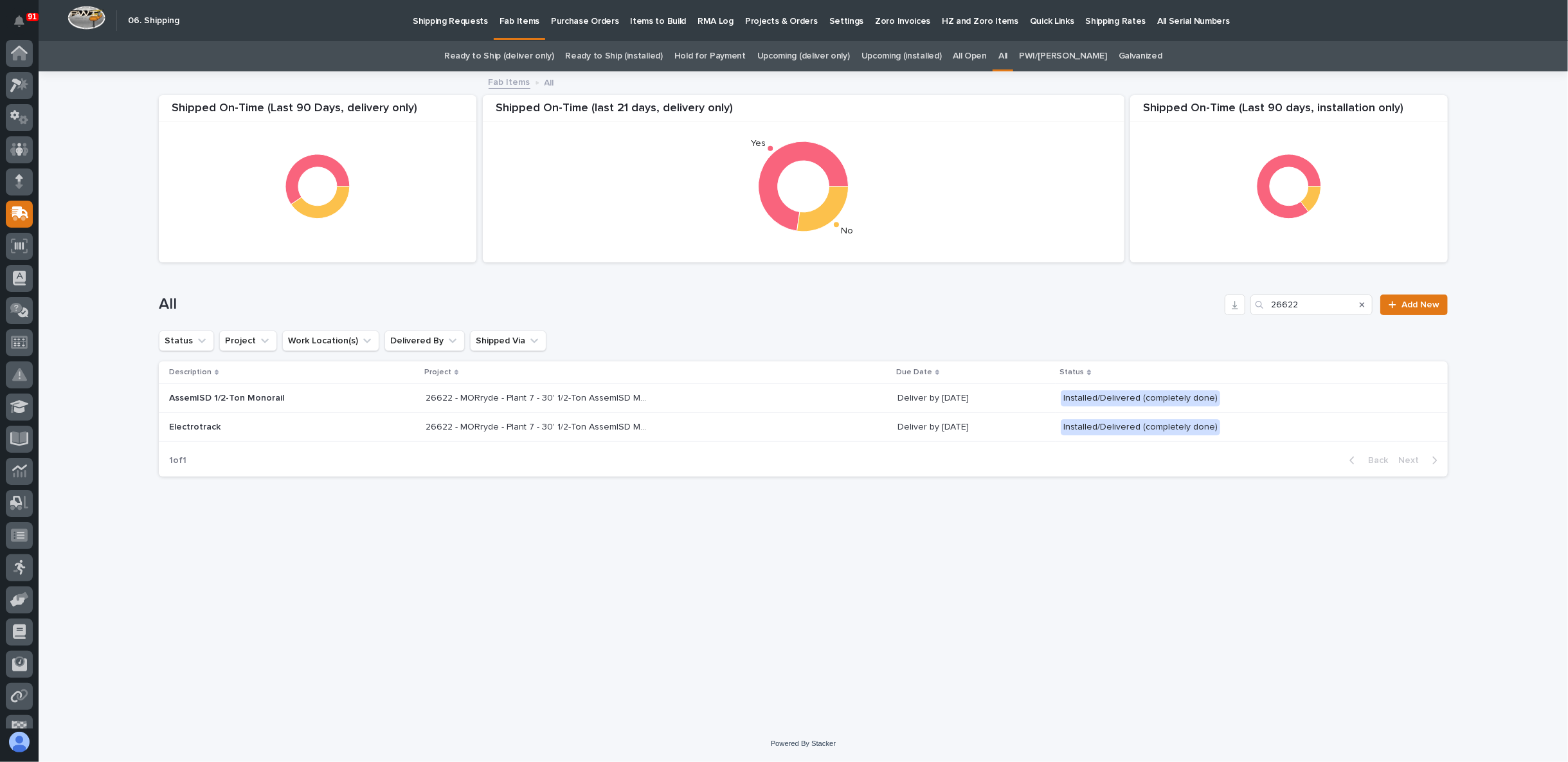
scroll to position [50, 0]
